Goal: Information Seeking & Learning: Find specific fact

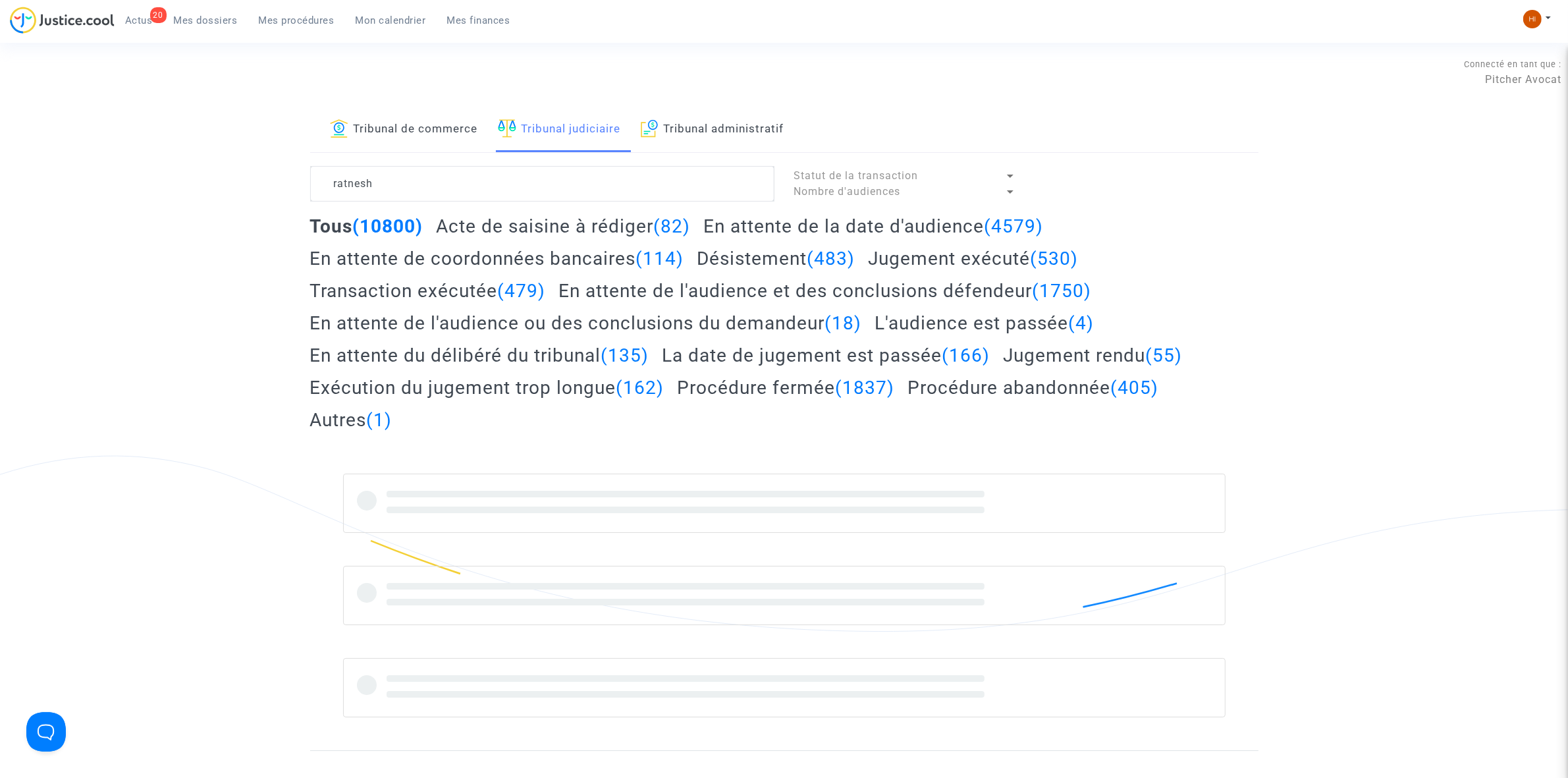
type textarea "ratnesh"
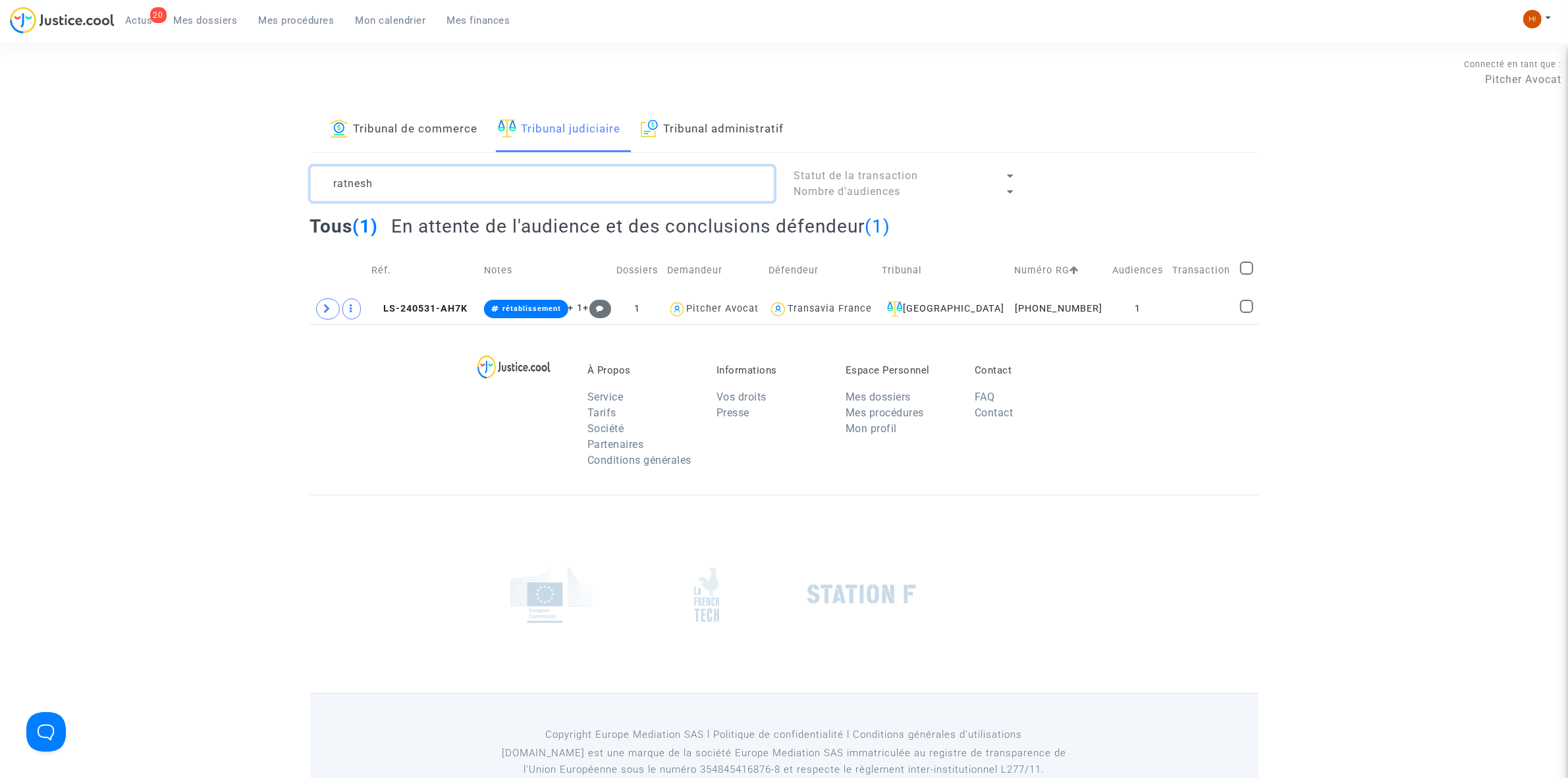
drag, startPoint x: 406, startPoint y: 202, endPoint x: 402, endPoint y: 193, distance: 9.8
click at [405, 199] on textarea at bounding box center [543, 184] width 464 height 36
click at [406, 187] on textarea at bounding box center [543, 184] width 464 height 36
click at [1161, 305] on td "1" at bounding box center [1137, 309] width 60 height 31
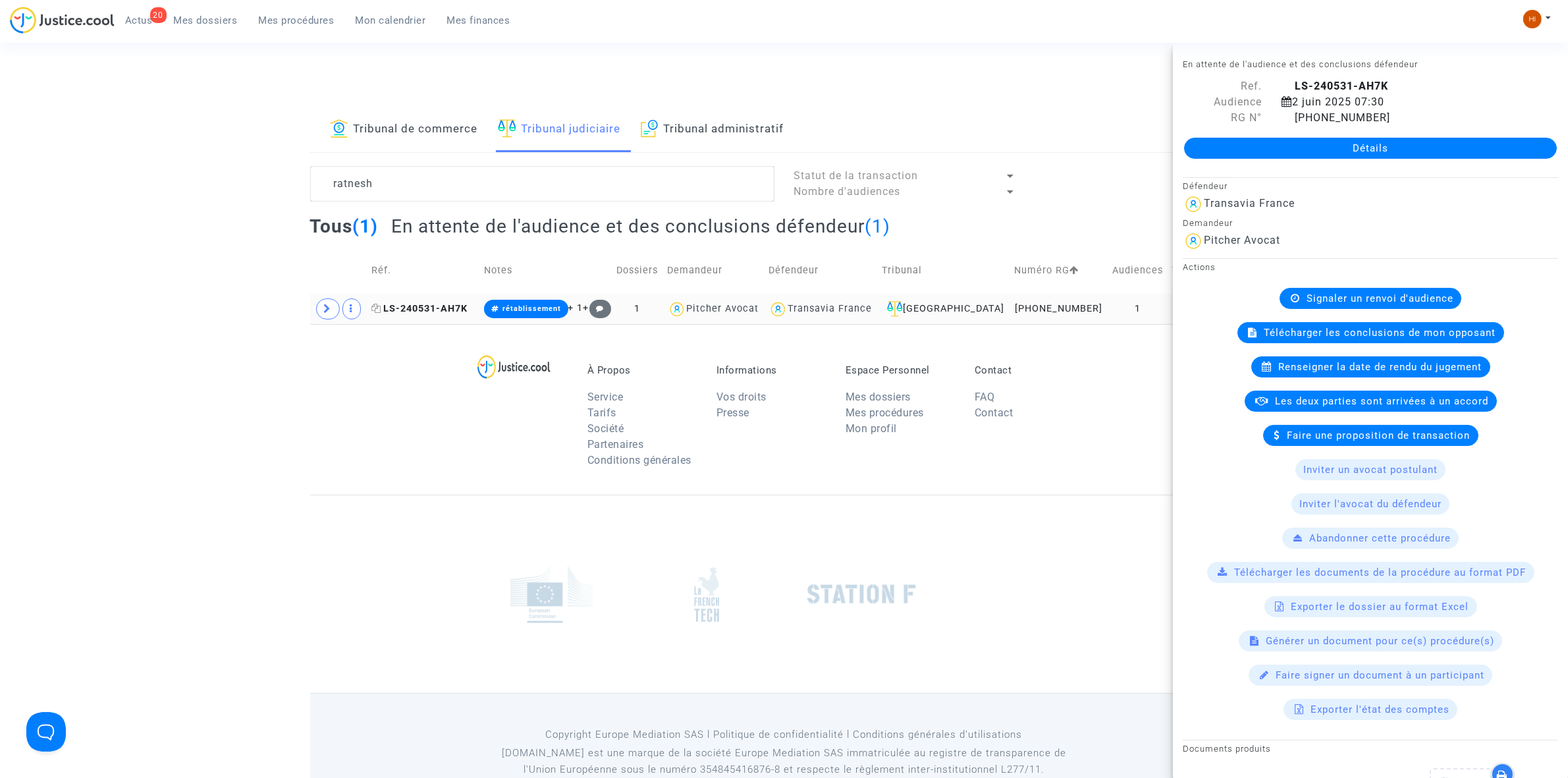
click at [441, 308] on span "LS-240531-AH7K" at bounding box center [419, 308] width 96 height 11
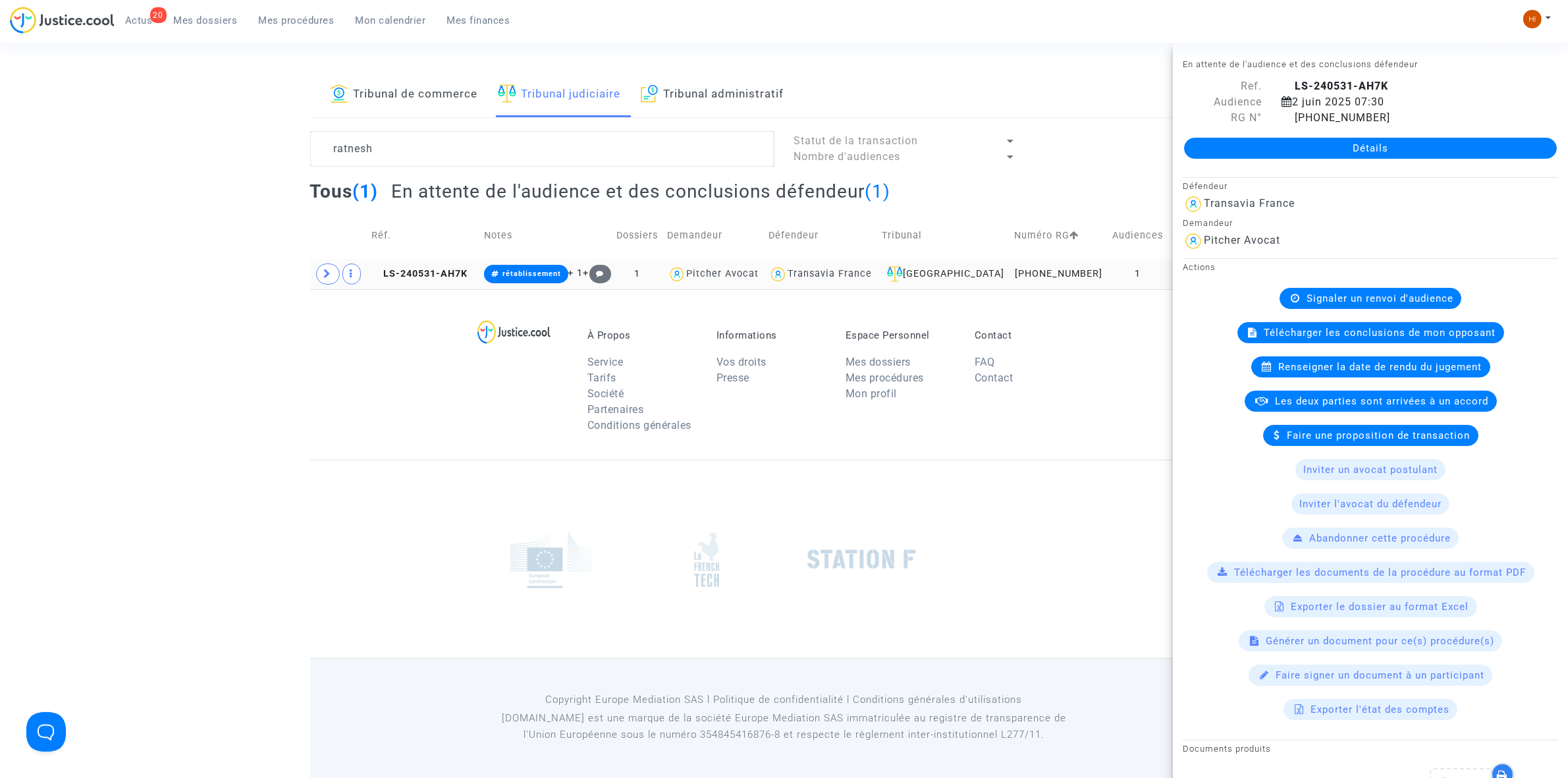
scroll to position [37, 0]
click at [476, 152] on textarea at bounding box center [543, 149] width 464 height 36
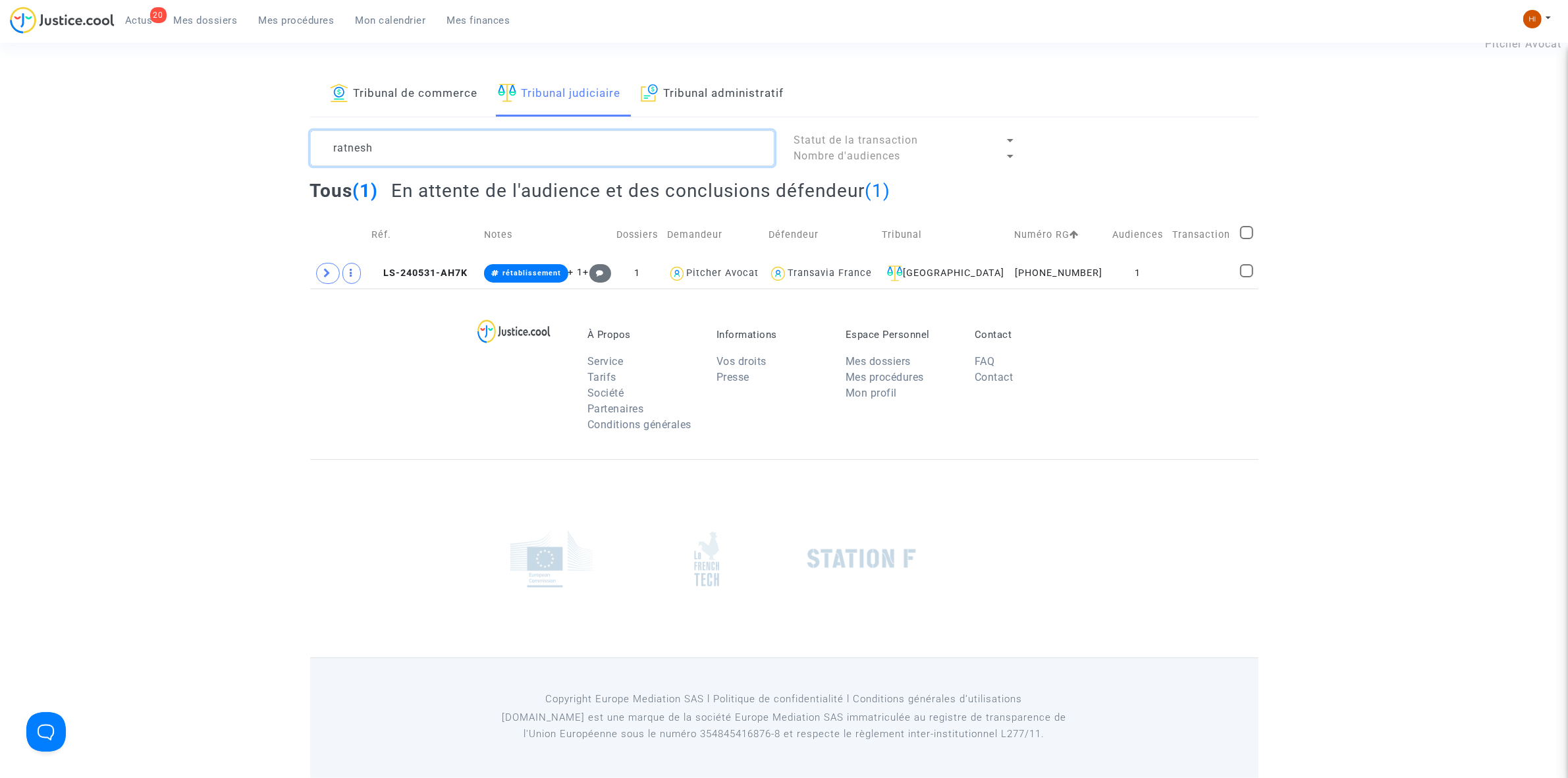
click at [476, 152] on textarea at bounding box center [543, 149] width 464 height 36
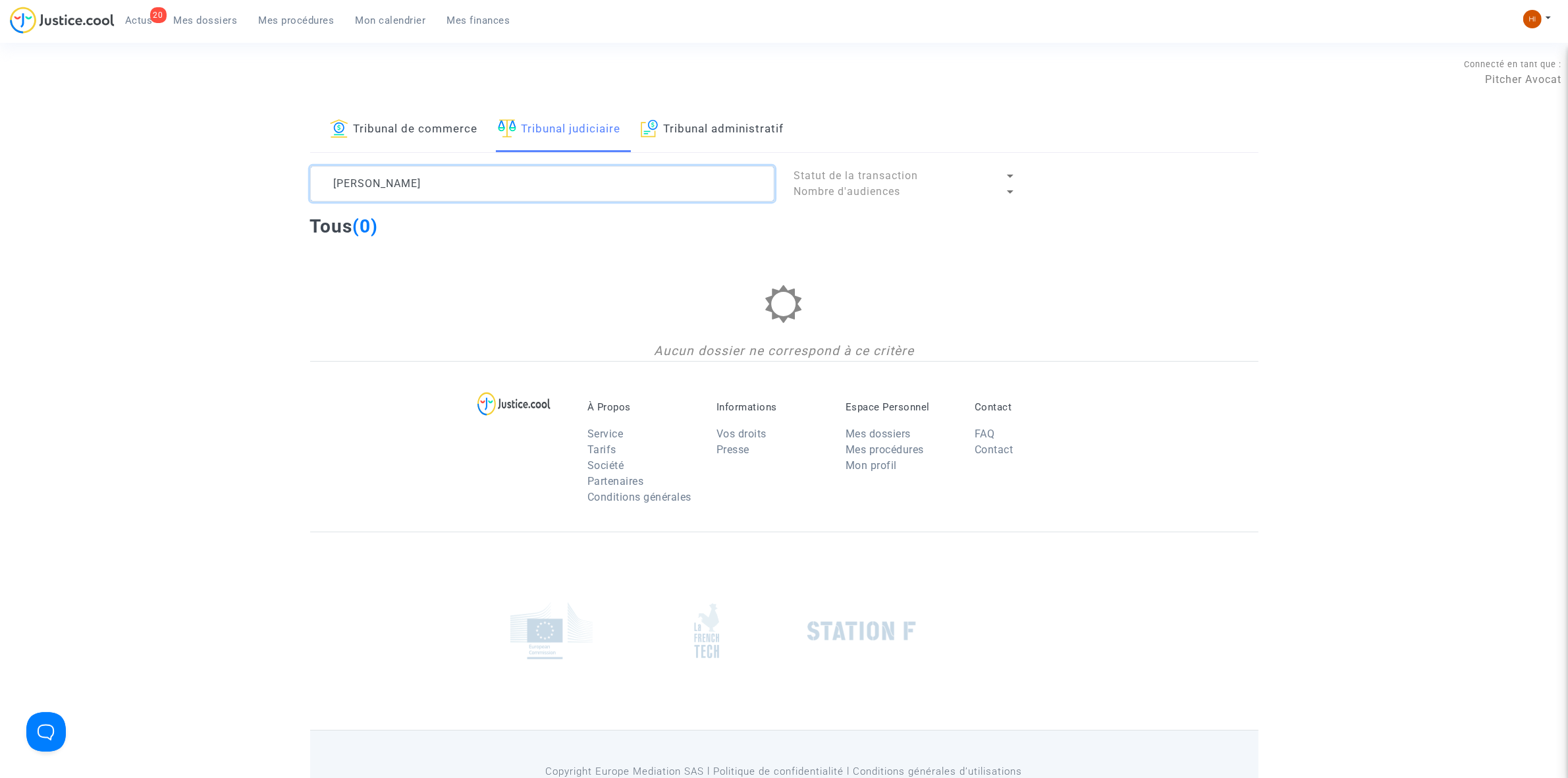
drag, startPoint x: 366, startPoint y: 188, endPoint x: -3, endPoint y: 137, distance: 372.5
click at [0, 137] on html "20 Actus Mes dossiers Mes procédures Mon calendrier Mes finances Mon profil Cha…" at bounding box center [784, 425] width 1568 height 850
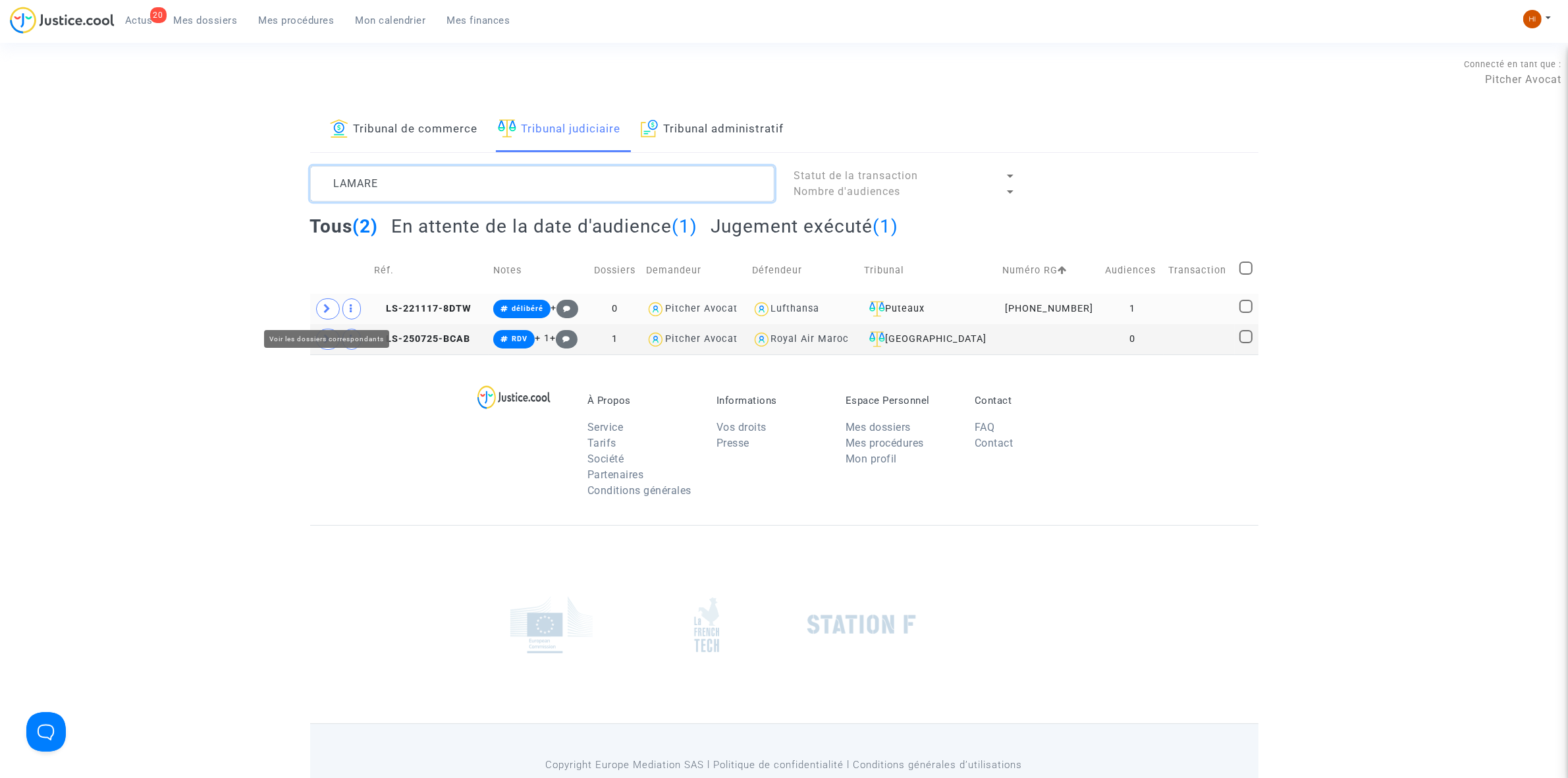
type textarea "LAMARE"
click at [328, 305] on icon at bounding box center [328, 308] width 8 height 10
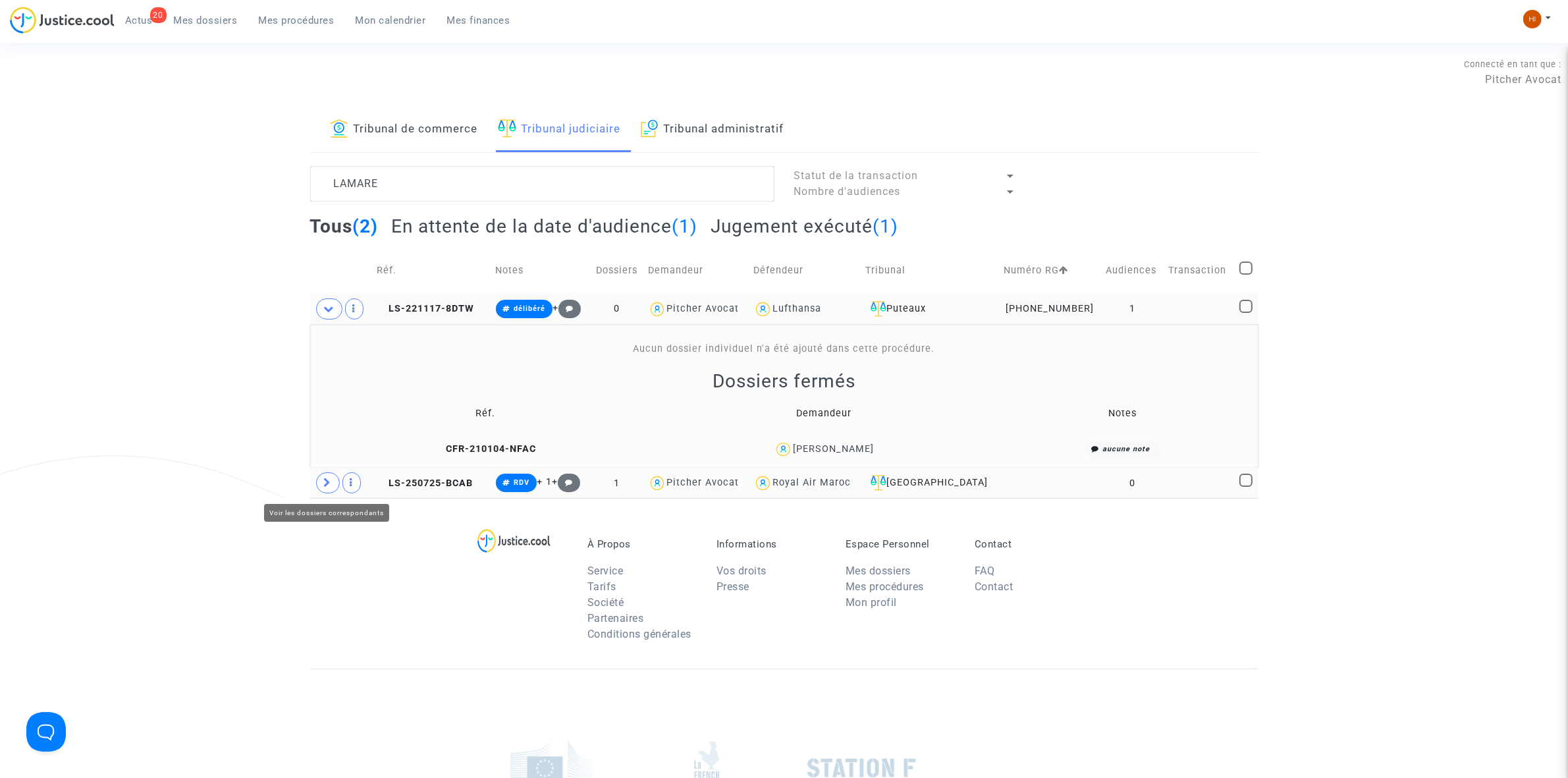
click at [323, 488] on span at bounding box center [328, 483] width 24 height 21
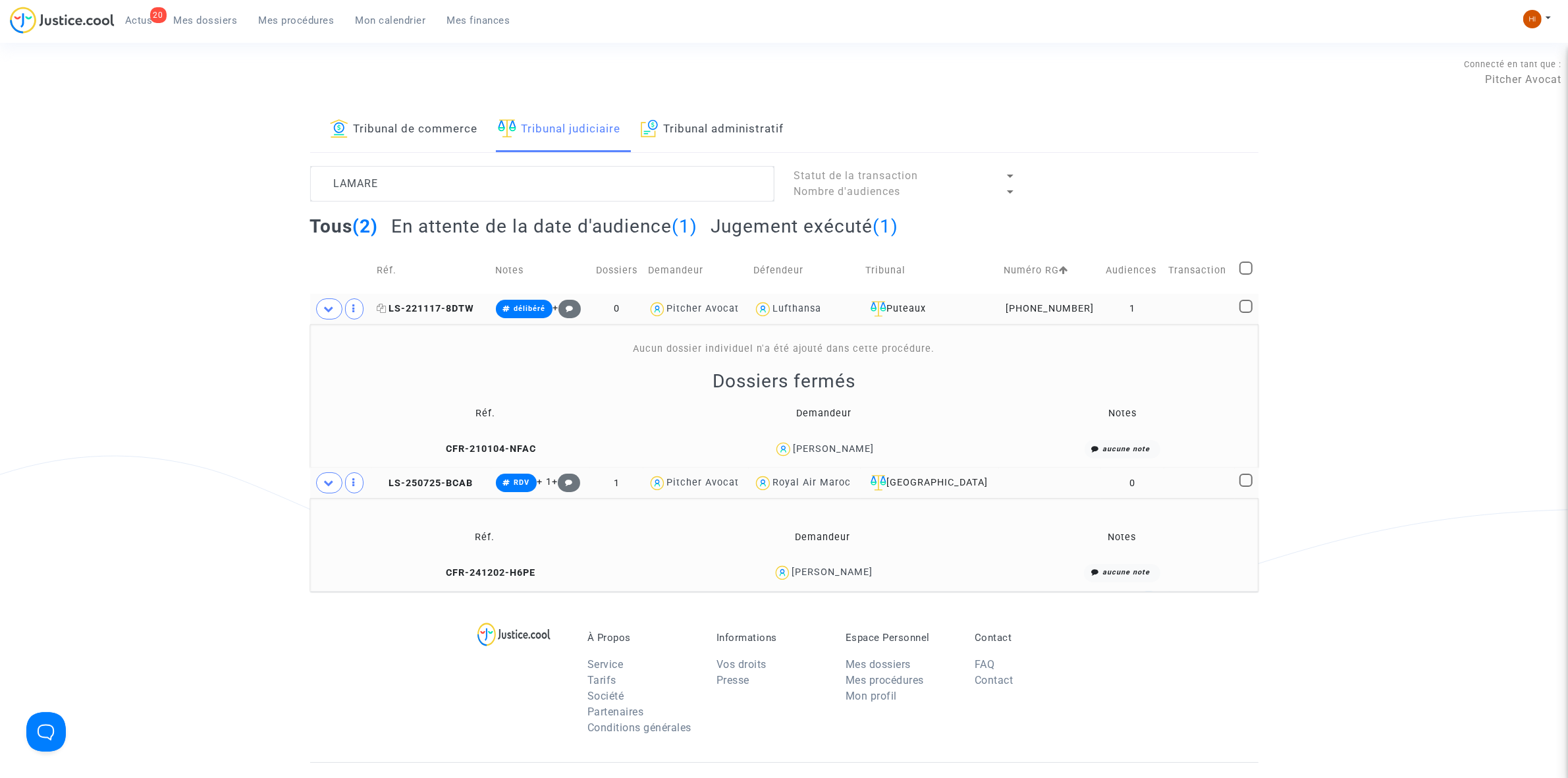
click at [461, 314] on span "LS-221117-8DTW" at bounding box center [425, 308] width 98 height 11
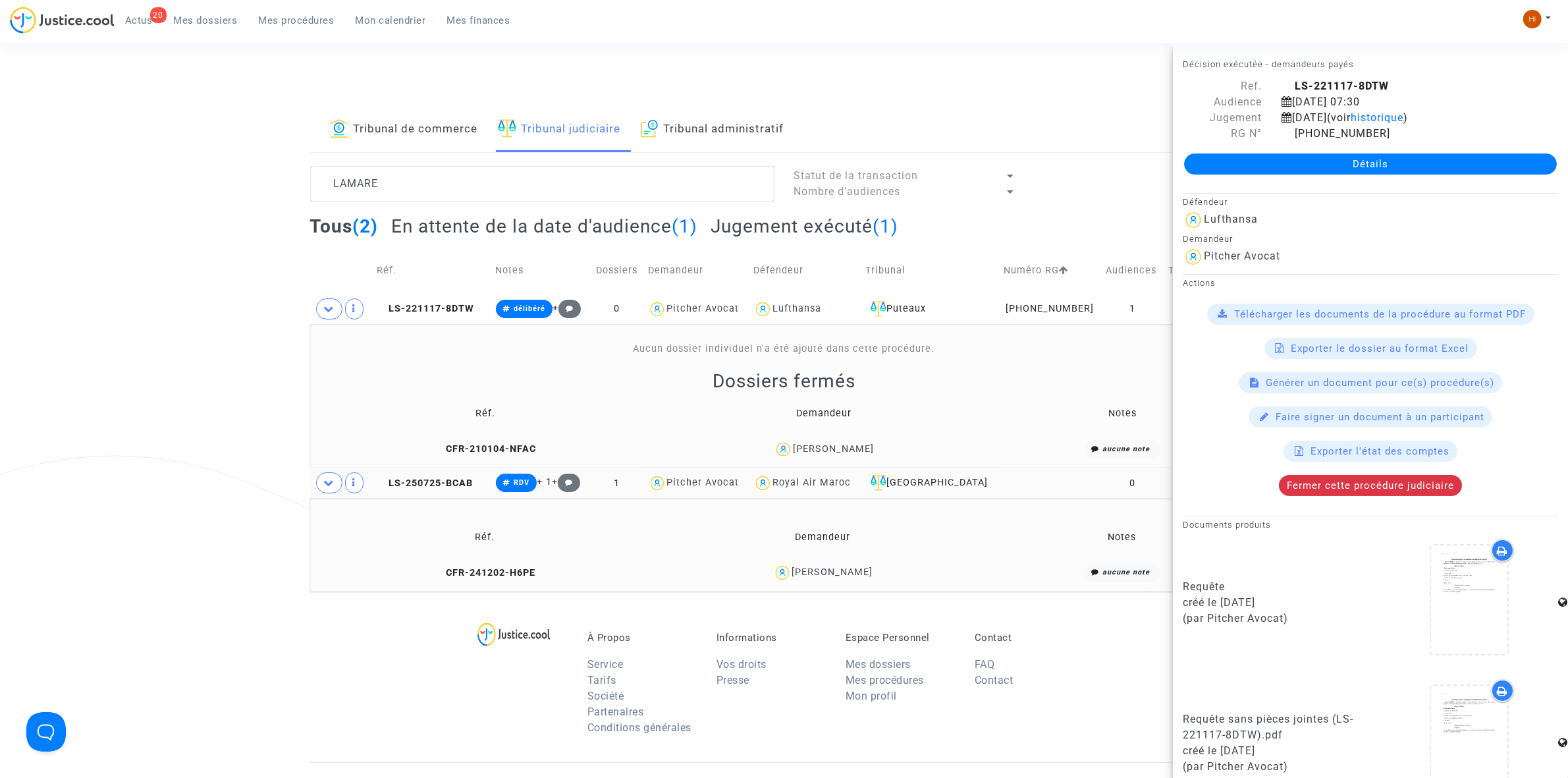
scroll to position [315, 0]
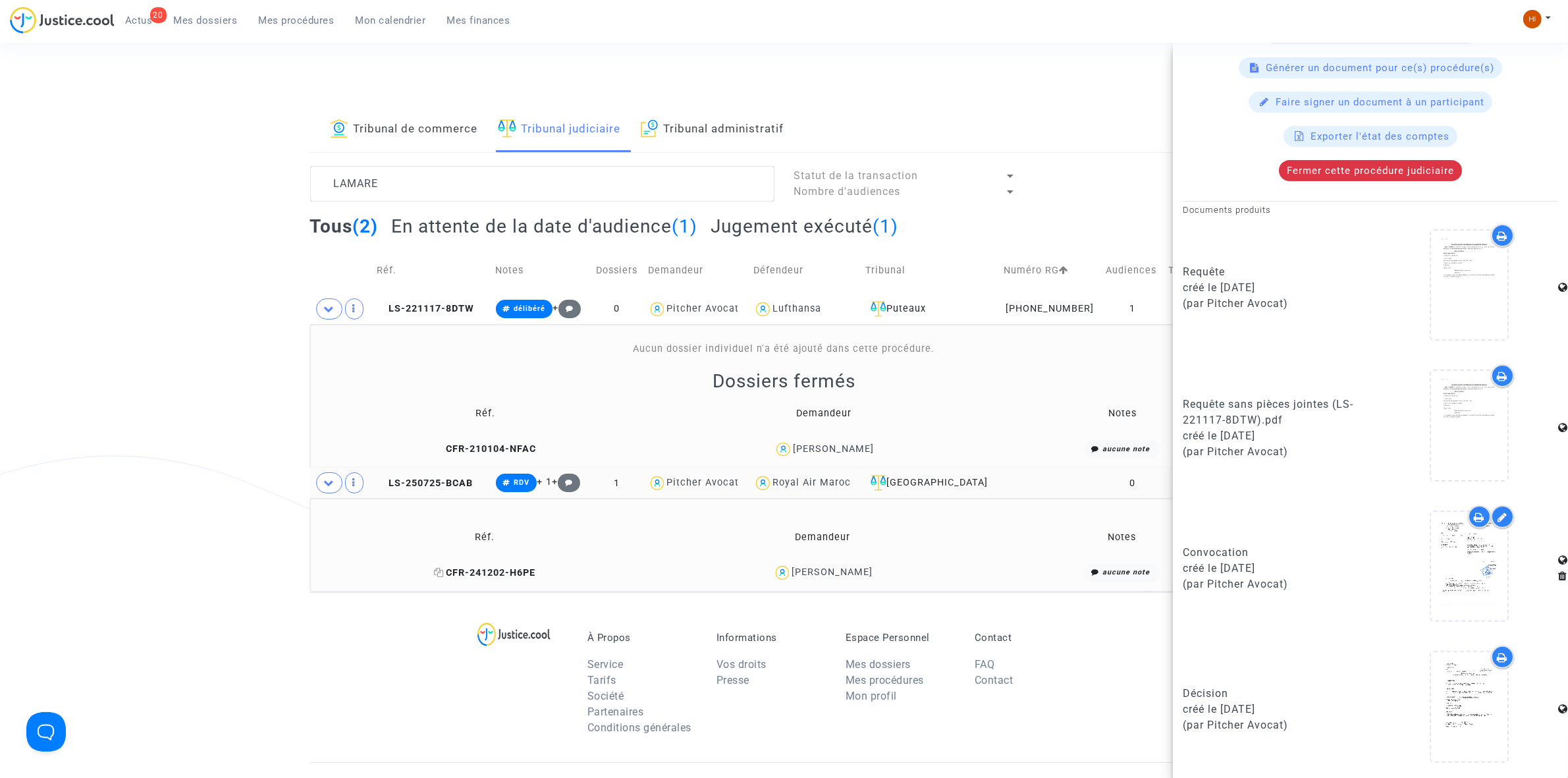
click at [509, 578] on span "CFR-241202-H6PE" at bounding box center [484, 573] width 101 height 11
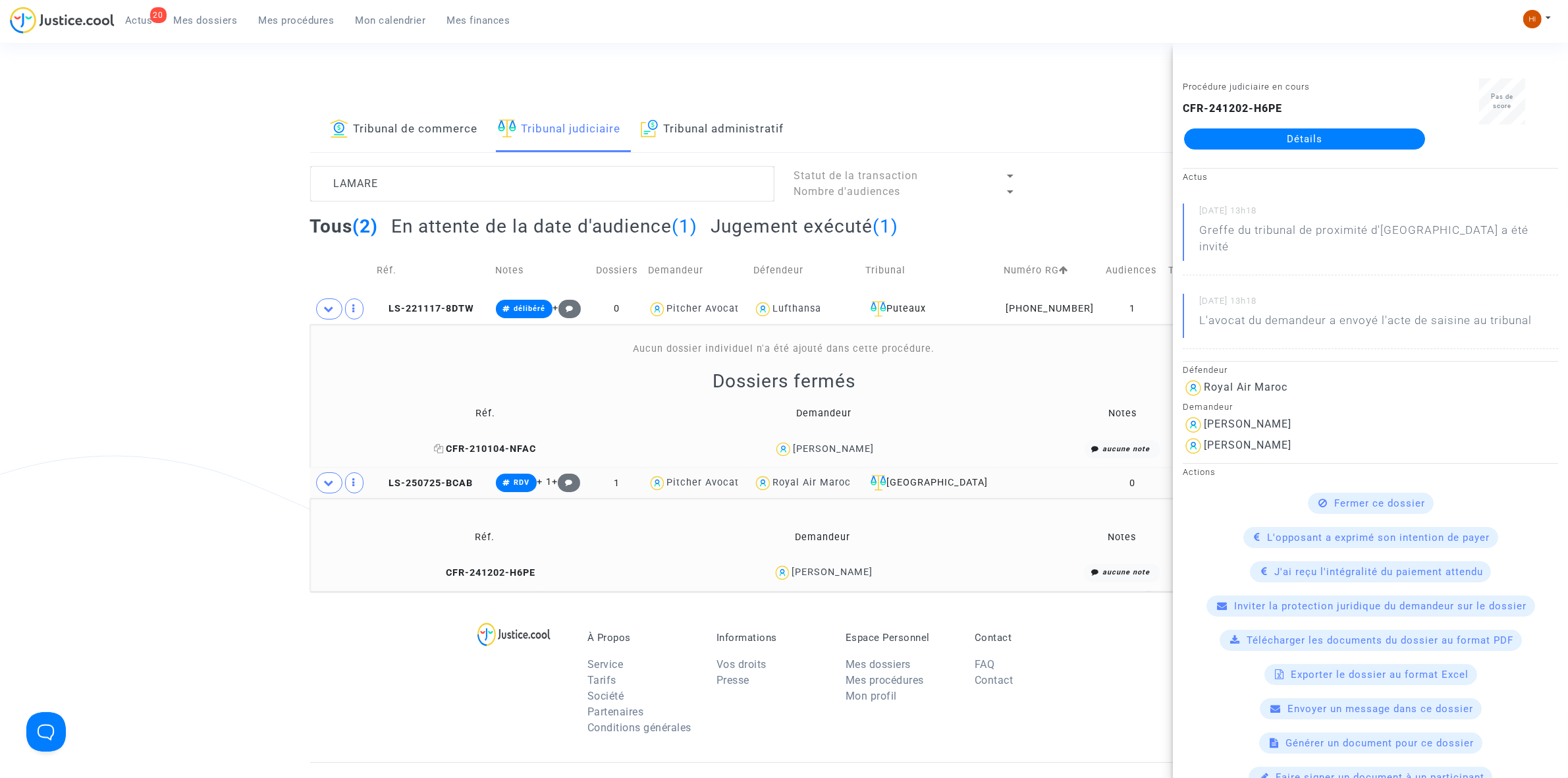
click at [462, 450] on span "CFR-210104-NFAC" at bounding box center [484, 449] width 102 height 11
